Goal: Navigation & Orientation: Understand site structure

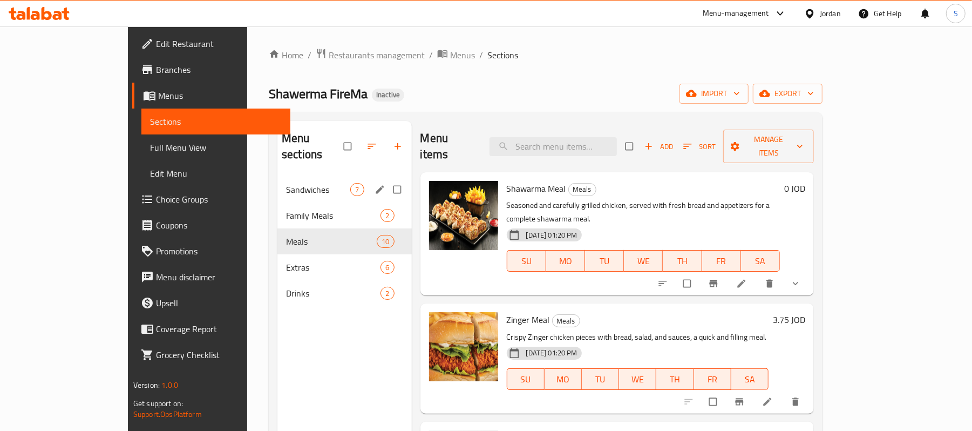
click at [277, 176] on div "Sandwiches 7" at bounding box center [344, 189] width 134 height 26
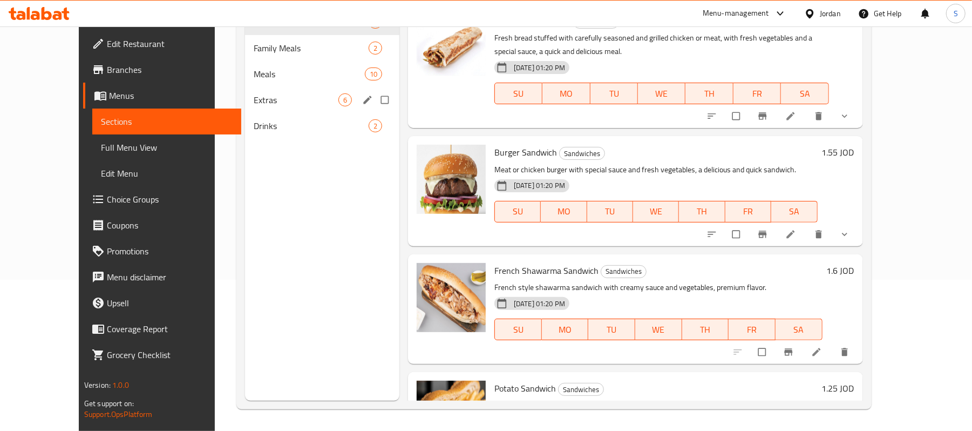
scroll to position [8, 0]
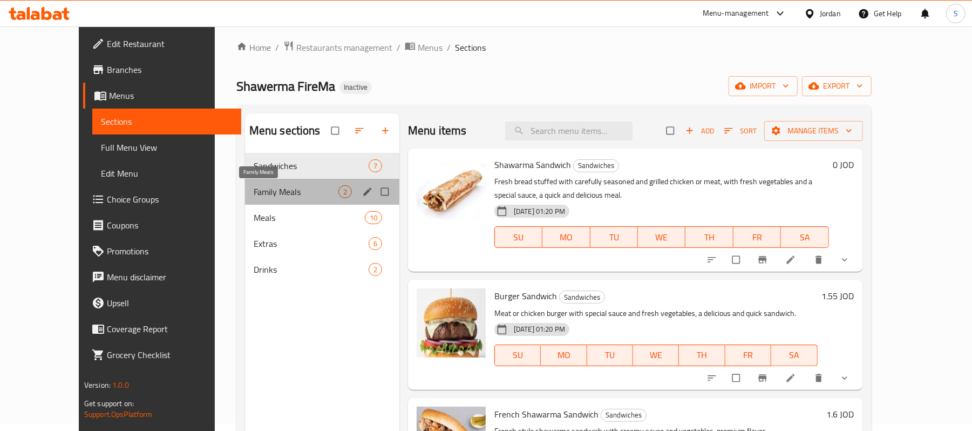
click at [254, 190] on span "Family Meals" at bounding box center [296, 191] width 85 height 13
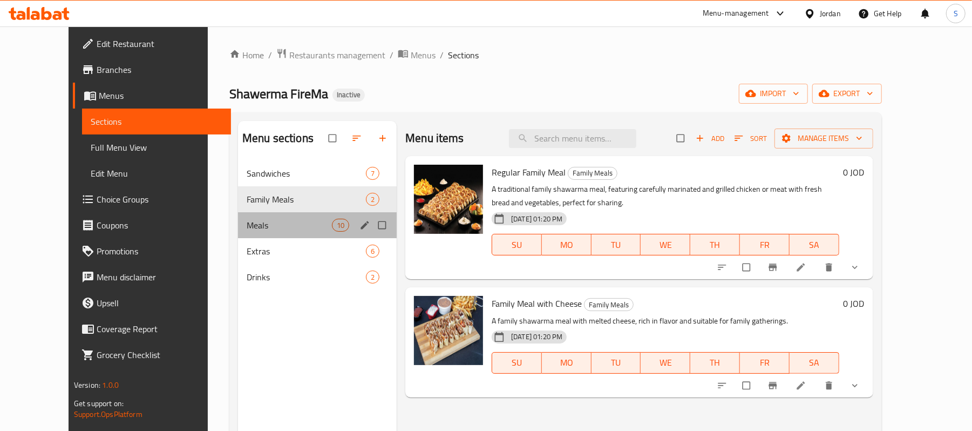
click at [242, 216] on div "Meals 10" at bounding box center [317, 225] width 159 height 26
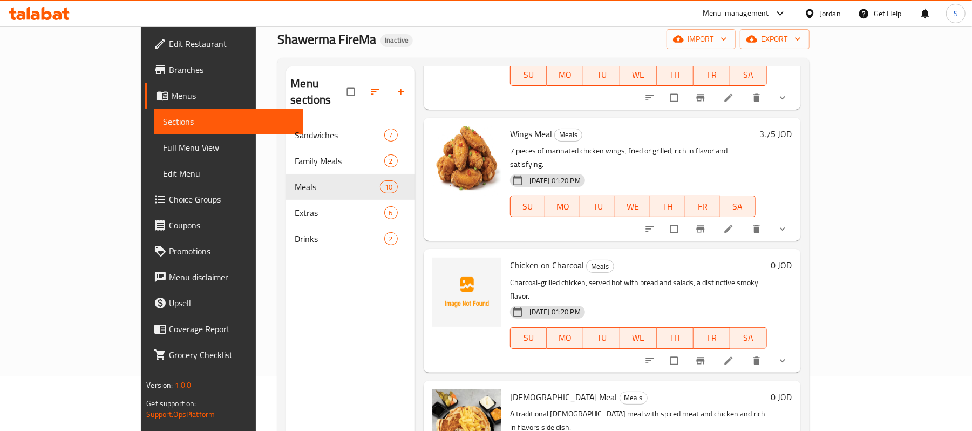
scroll to position [144, 0]
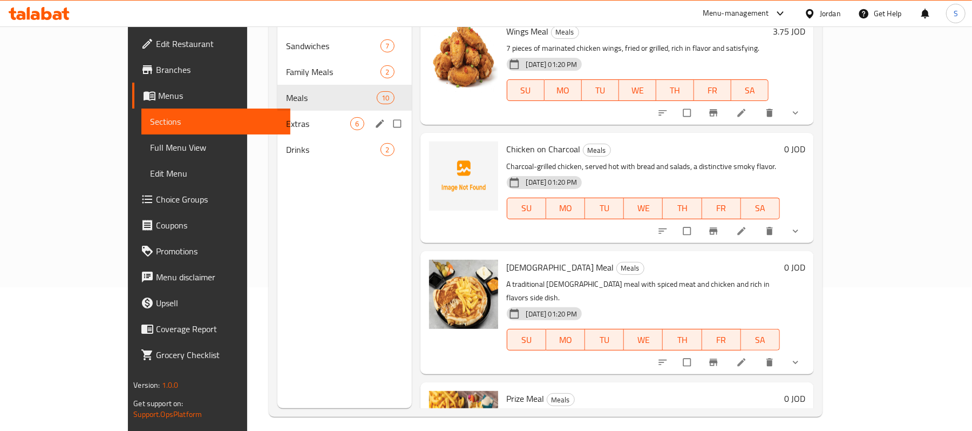
click at [286, 117] on span "Extras" at bounding box center [318, 123] width 64 height 13
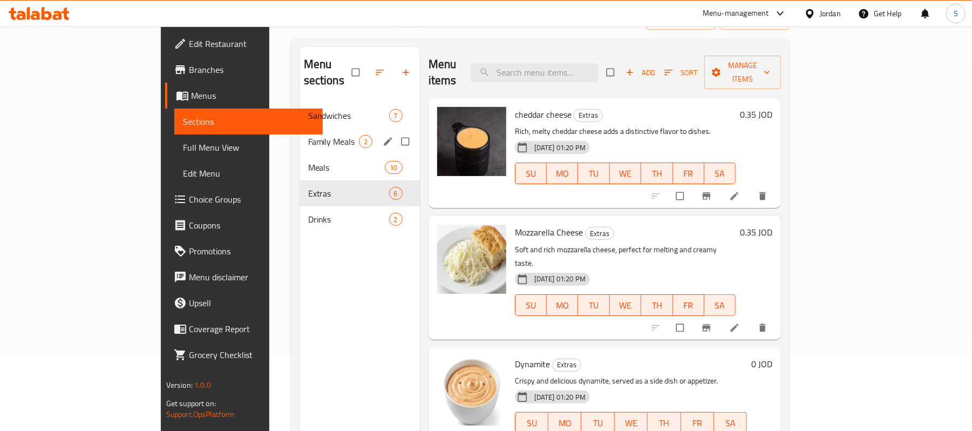
scroll to position [144, 0]
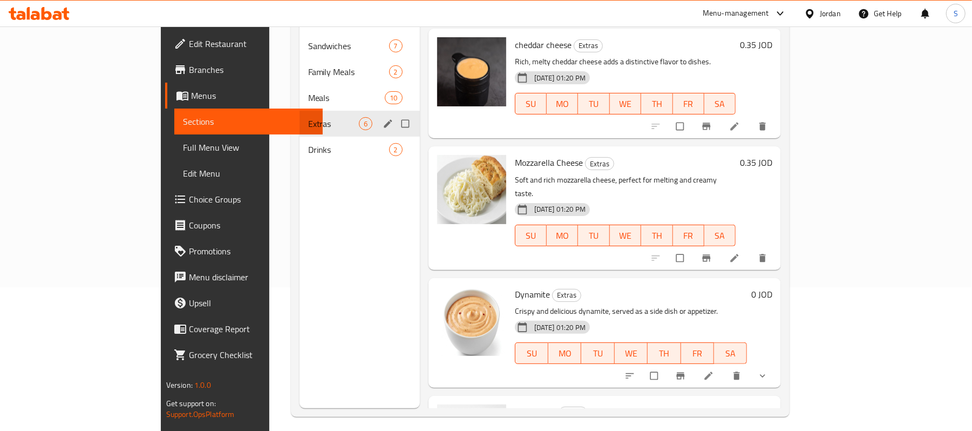
click at [300, 118] on div "Extras 6" at bounding box center [360, 124] width 120 height 26
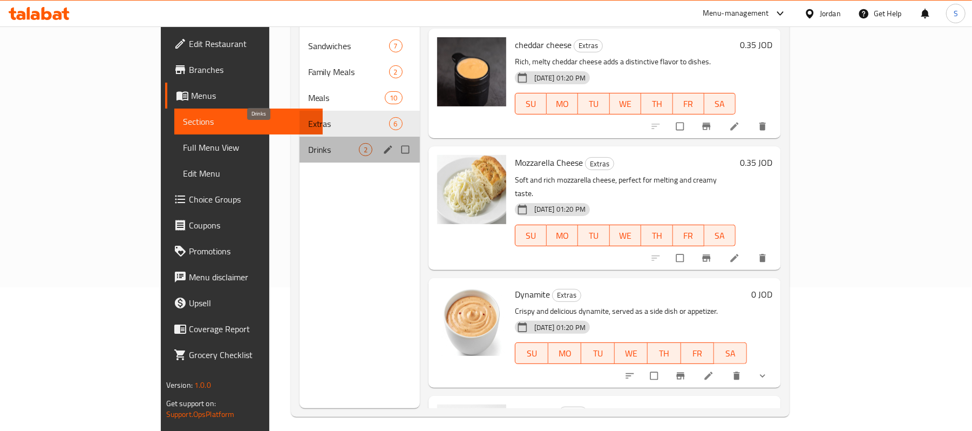
click at [308, 143] on span "Drinks" at bounding box center [333, 149] width 51 height 13
